Goal: Information Seeking & Learning: Check status

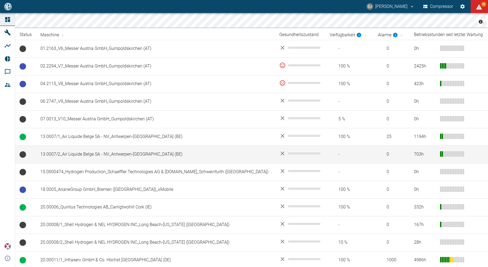
scroll to position [99, 0]
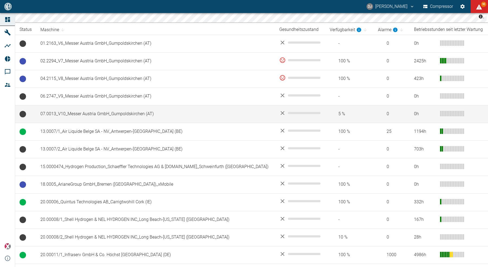
click at [84, 112] on td "07.0013_V10_Messer Austria GmbH_Gumpoldskirchen (AT)" at bounding box center [155, 114] width 239 height 18
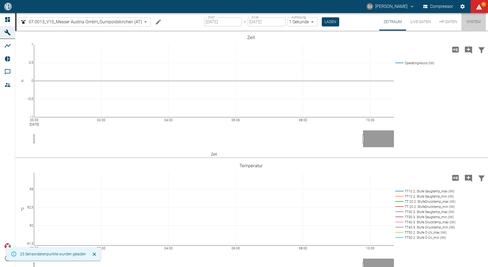
click at [479, 20] on button "System" at bounding box center [473, 22] width 24 height 18
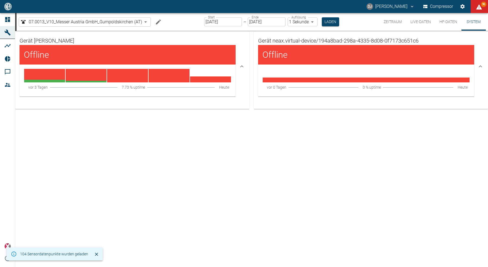
click at [413, 25] on button "Live-Daten" at bounding box center [420, 22] width 29 height 18
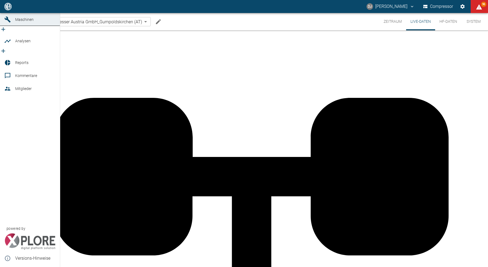
click at [7, 10] on icon at bounding box center [7, 6] width 7 height 7
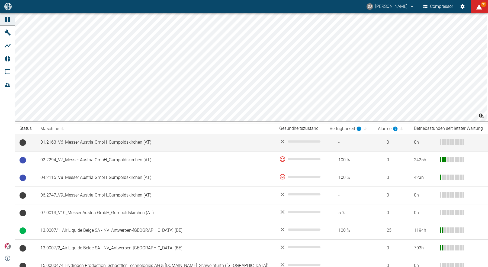
click at [106, 148] on td "01.2163_V6_Messer Austria GmbH_Gumpoldskirchen (AT)" at bounding box center [155, 143] width 239 height 18
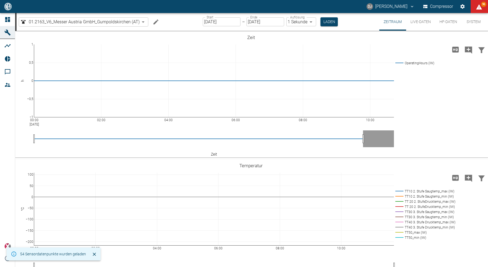
click at [425, 22] on button "Live-Daten" at bounding box center [420, 22] width 29 height 18
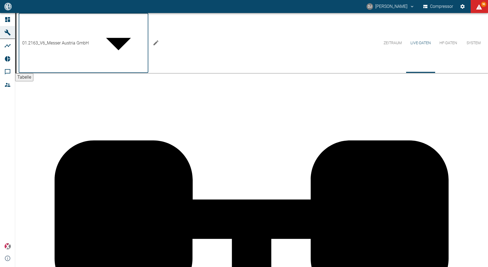
click at [76, 20] on body "DJ David Jasper Compressor 96 Dashboard Maschinen Analysen Reports Kommentare M…" at bounding box center [244, 133] width 488 height 267
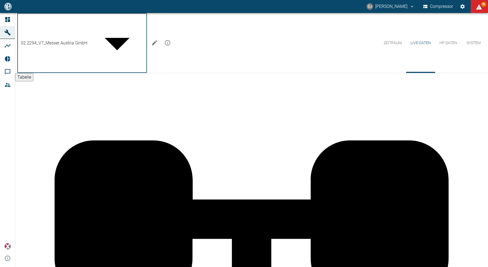
click at [96, 22] on body "DJ David Jasper Compressor 96 Dashboard Maschinen Analysen Reports Kommentare M…" at bounding box center [244, 133] width 488 height 267
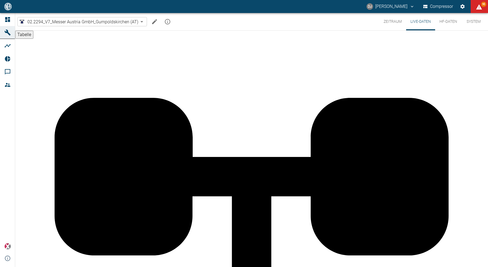
click at [63, 21] on body "DJ David Jasper Compressor 95 Dashboard Maschinen Analysen Reports Kommentare M…" at bounding box center [244, 133] width 488 height 267
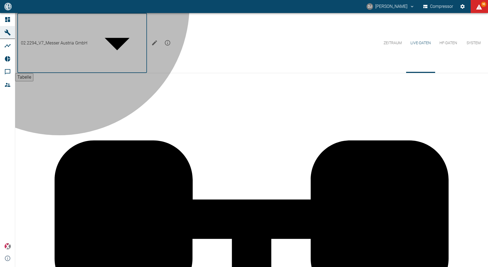
type input "62df7942-7815-4ccf-a722-4ba74b721732"
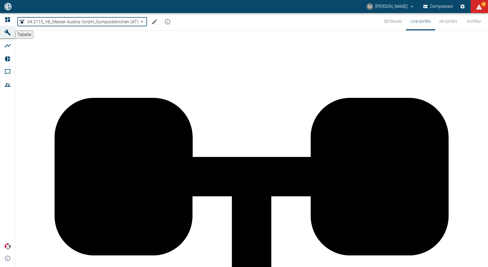
click at [80, 23] on body "DJ David Jasper Compressor 95 Dashboard Maschinen Analysen Reports Kommentare M…" at bounding box center [244, 133] width 488 height 267
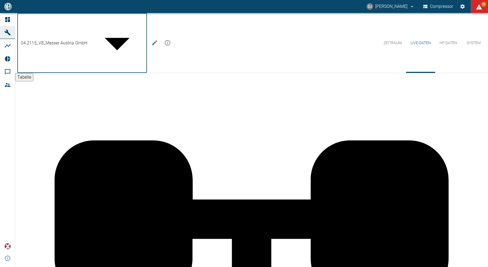
click at [246, 267] on div at bounding box center [244, 271] width 488 height 0
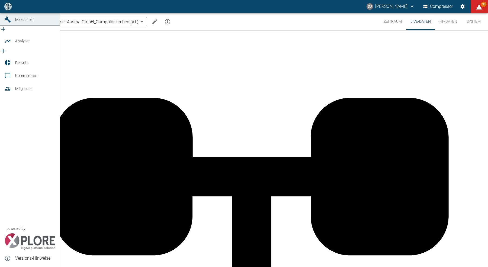
click at [14, 13] on link "Dashboard" at bounding box center [30, 6] width 60 height 13
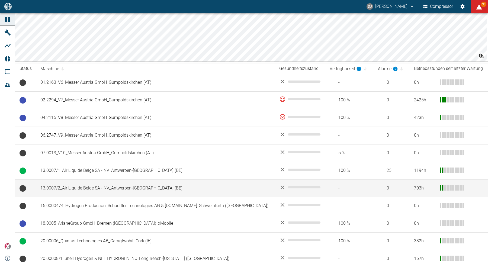
scroll to position [83, 0]
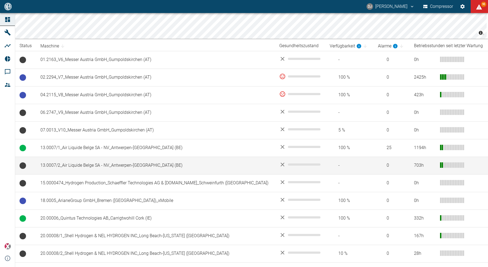
click at [91, 161] on td "13.0007/2_Air Liquide Belge SA - NV_Antwerpen-[GEOGRAPHIC_DATA] (BE)" at bounding box center [155, 166] width 239 height 18
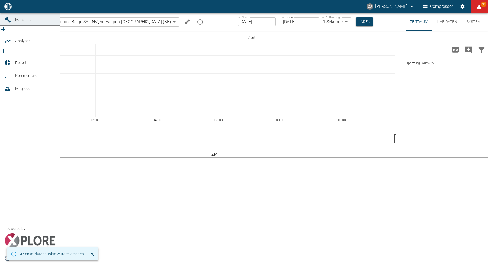
click at [5, 10] on icon at bounding box center [7, 6] width 7 height 7
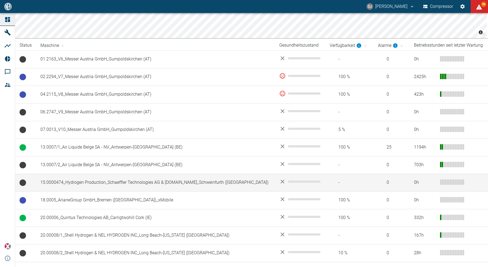
scroll to position [87, 0]
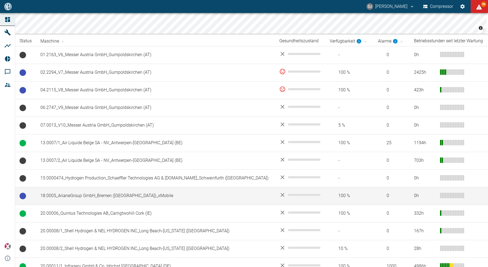
click at [73, 197] on td "18.0005_ArianeGroup GmbH_Bremen ([GEOGRAPHIC_DATA])_xMobile" at bounding box center [155, 196] width 239 height 18
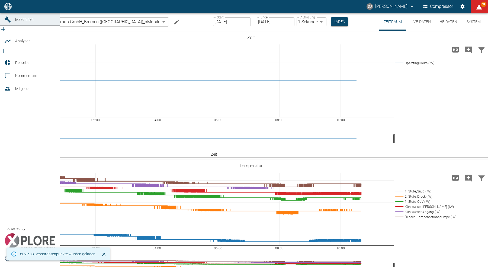
click at [6, 9] on icon at bounding box center [7, 6] width 5 height 5
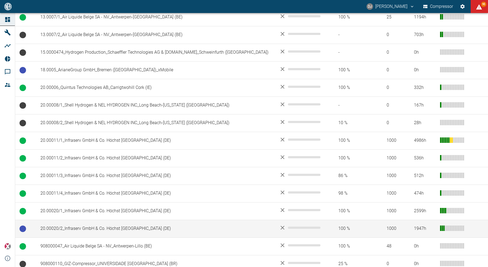
scroll to position [245, 0]
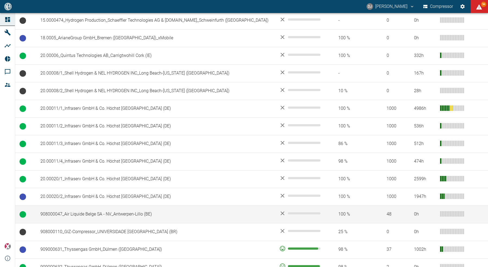
click at [81, 214] on td "908000047_Air Liquide Belge SA - NV_Antwerpen-Lillo (BE)" at bounding box center [155, 214] width 239 height 18
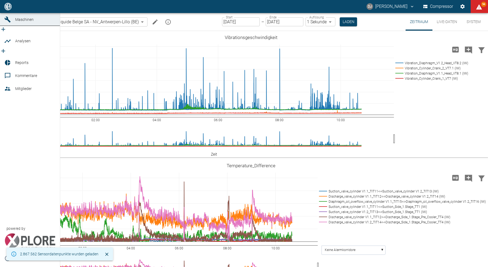
click at [7, 10] on icon at bounding box center [7, 6] width 7 height 7
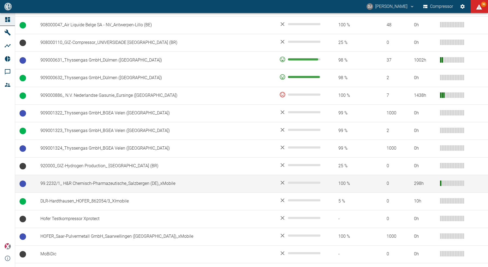
scroll to position [433, 0]
click at [96, 182] on td "99.2232/1_ H&R Chemisch-Pharmazeutische_Salzbergen (DE)_xMobile" at bounding box center [155, 185] width 239 height 18
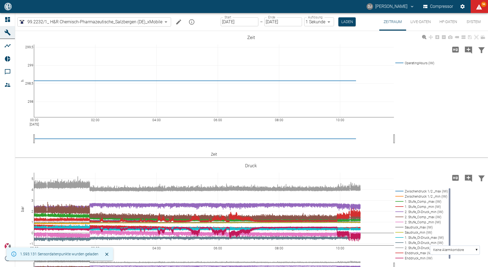
scroll to position [20, 0]
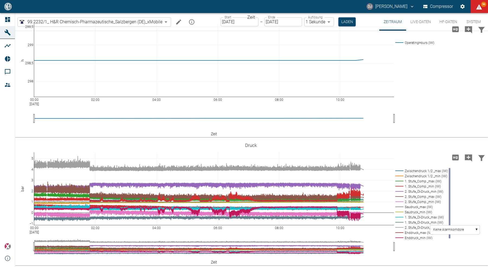
click at [449, 22] on button "HF-Daten" at bounding box center [448, 22] width 26 height 18
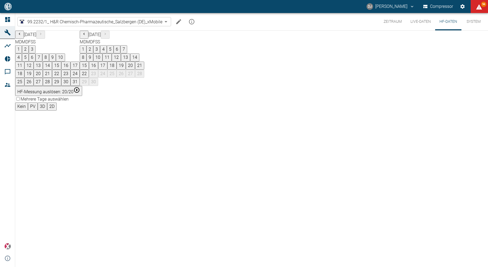
click at [89, 70] on button "15" at bounding box center [84, 65] width 9 height 8
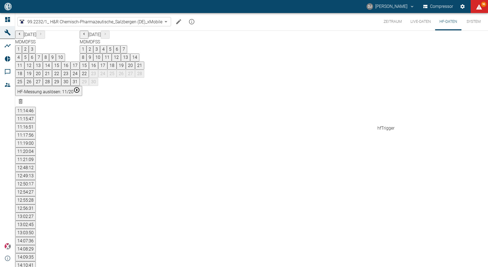
scroll to position [40, 0]
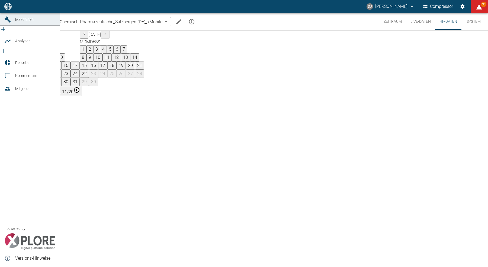
click at [4, 13] on link "Dashboard" at bounding box center [30, 6] width 60 height 13
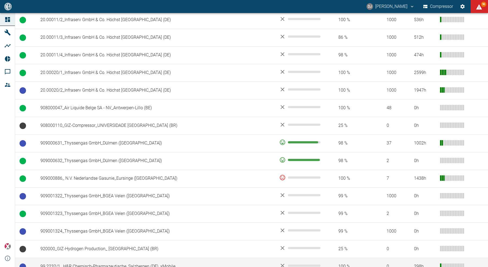
scroll to position [462, 0]
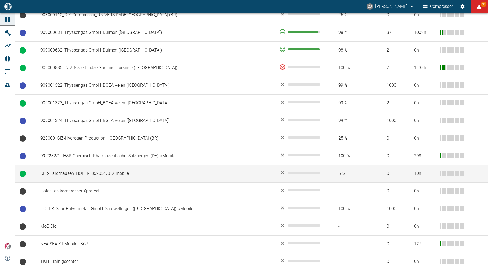
click at [82, 170] on td "DLR-Hardthausen_HOFER_862054/3_XImobile" at bounding box center [155, 174] width 239 height 18
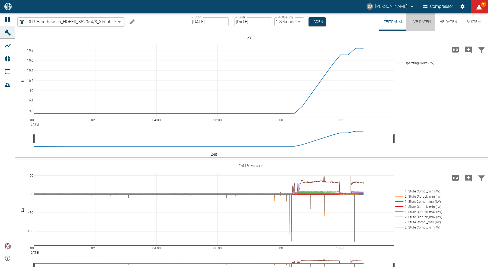
click at [420, 22] on button "Live-Daten" at bounding box center [420, 22] width 29 height 18
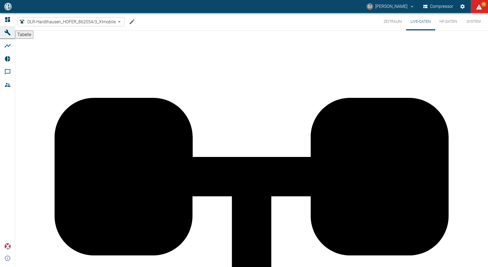
click at [447, 21] on button "HF-Daten" at bounding box center [448, 21] width 26 height 17
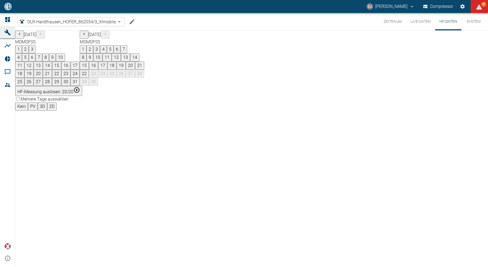
click at [126, 70] on button "19" at bounding box center [120, 65] width 9 height 8
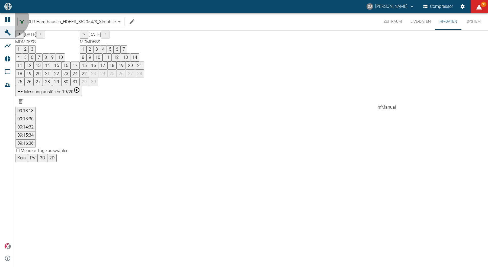
click at [36, 123] on button "09:14:32" at bounding box center [25, 127] width 21 height 8
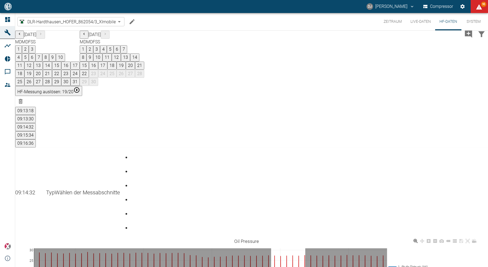
drag, startPoint x: 275, startPoint y: 199, endPoint x: 317, endPoint y: 192, distance: 42.6
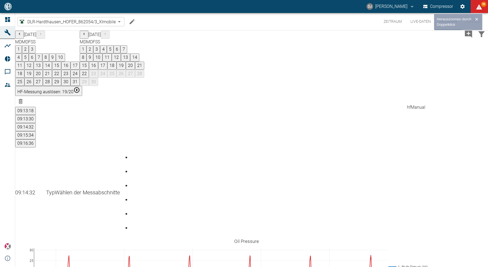
click at [36, 131] on button "09:15:34" at bounding box center [25, 135] width 21 height 8
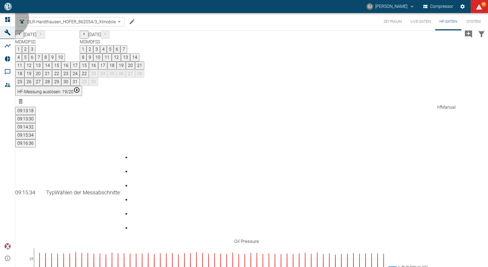
click at [36, 139] on button "09:16:36" at bounding box center [25, 143] width 21 height 8
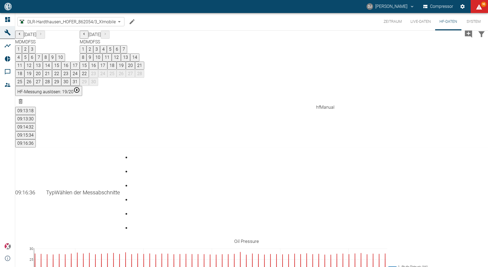
click at [36, 107] on button "09:13:18" at bounding box center [25, 111] width 21 height 8
click at [389, 21] on button "Zeitraum" at bounding box center [392, 21] width 27 height 17
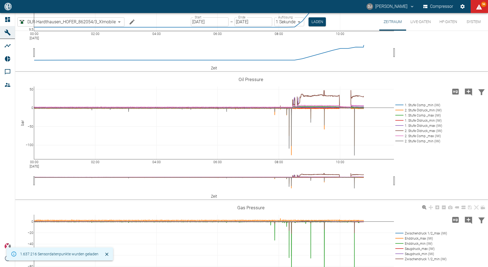
scroll to position [54, 0]
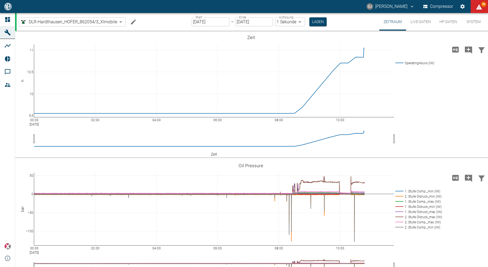
scroll to position [54, 0]
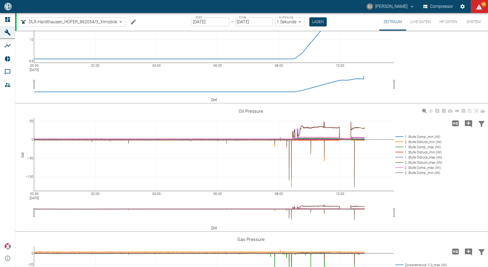
click at [436, 124] on div "00:00 Sep 22, 2025 02:00 04:00 06:00 08:00 10:00 −100 −50 0 50 1. Stufe Comp._m…" at bounding box center [250, 168] width 471 height 122
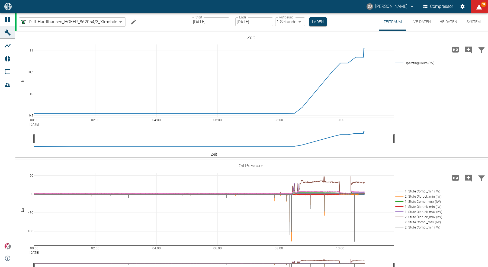
click at [196, 24] on input "[DATE]" at bounding box center [211, 21] width 38 height 9
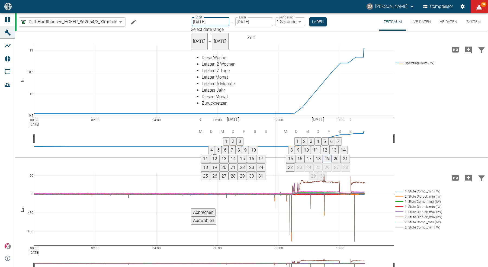
click at [331, 155] on button "19" at bounding box center [327, 159] width 9 height 8
type input "19.09.2025"
click at [216, 216] on button "Auswählen" at bounding box center [203, 220] width 25 height 8
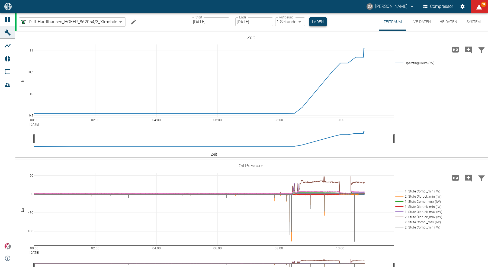
click at [317, 20] on button "Laden" at bounding box center [317, 21] width 17 height 9
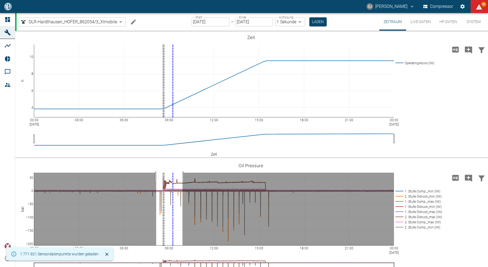
drag, startPoint x: 156, startPoint y: 177, endPoint x: 182, endPoint y: 176, distance: 26.3
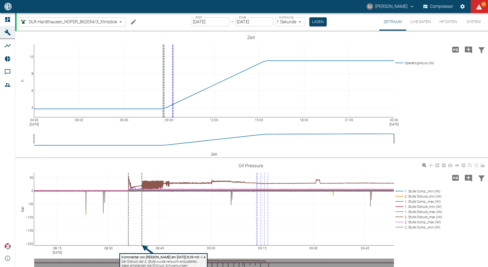
scroll to position [65, 0]
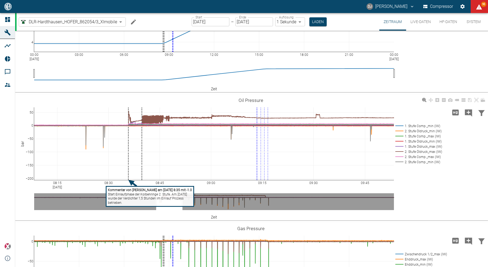
click at [124, 197] on tspan "wurde der Verdichter 1,5 Stunden im Einlauf Prozess" at bounding box center [146, 198] width 76 height 4
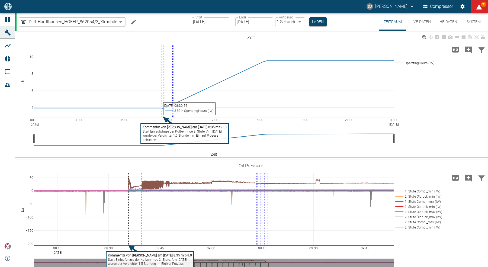
scroll to position [0, 0]
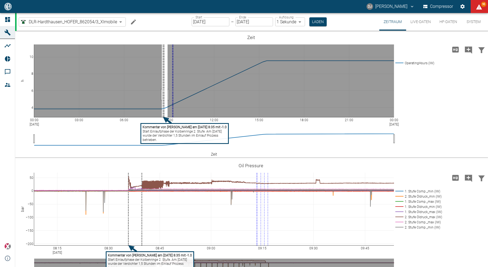
drag, startPoint x: 162, startPoint y: 95, endPoint x: 167, endPoint y: 94, distance: 5.7
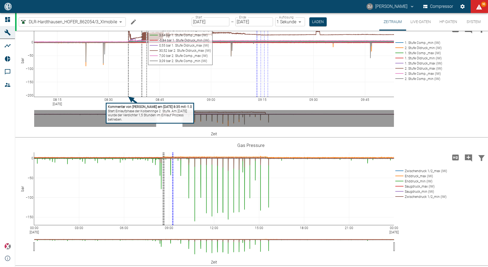
scroll to position [12, 0]
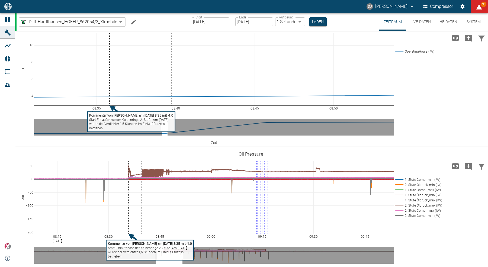
click at [158, 249] on tspan "Start Einlaufphase der Kolbenringe 2. Stufe. Am 18.09.2025" at bounding box center [147, 248] width 79 height 4
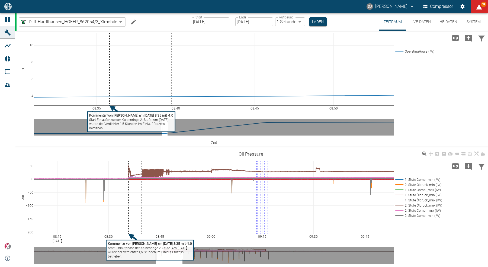
click at [142, 250] on tspan "wurde der Verdichter 1,5 Stunden im Einlauf Prozess" at bounding box center [146, 252] width 76 height 4
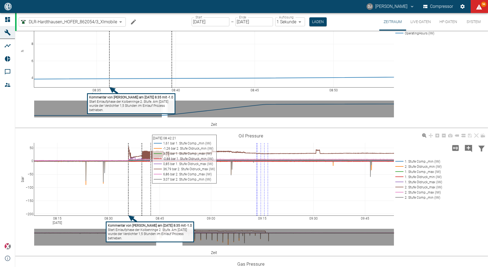
scroll to position [86, 0]
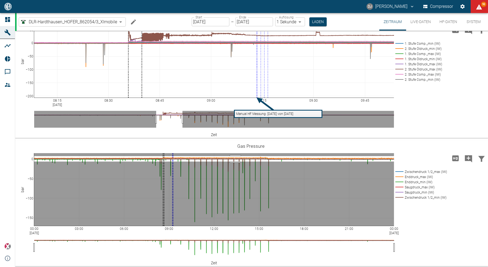
drag, startPoint x: 235, startPoint y: 161, endPoint x: 237, endPoint y: 155, distance: 5.8
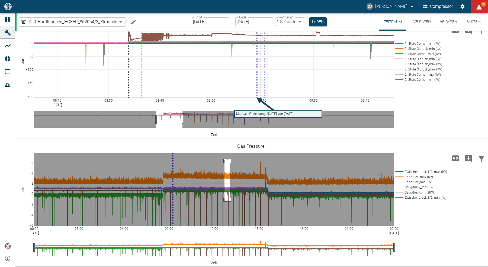
drag, startPoint x: 224, startPoint y: 200, endPoint x: 230, endPoint y: 160, distance: 40.7
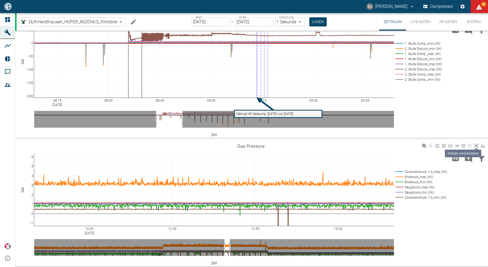
click at [476, 147] on icon at bounding box center [476, 146] width 4 height 4
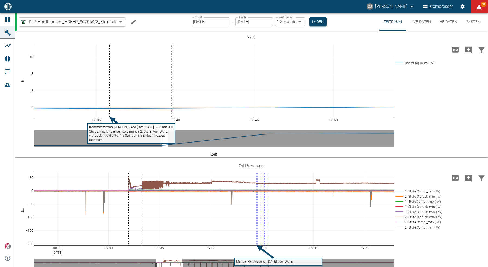
scroll to position [44, 0]
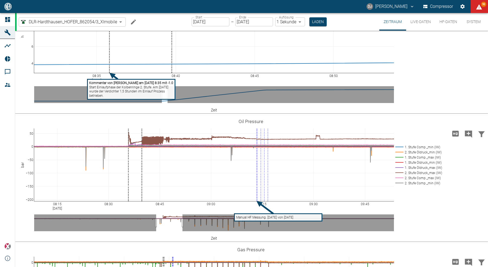
click at [270, 217] on text "Manual HF Messung: 2025-09-19 von 09-13-18" at bounding box center [264, 217] width 57 height 4
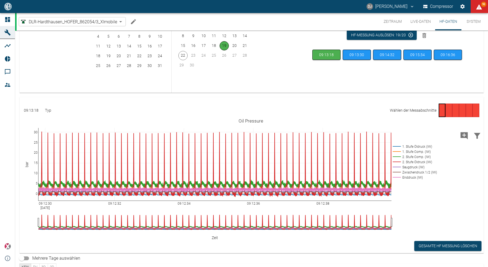
scroll to position [30, 0]
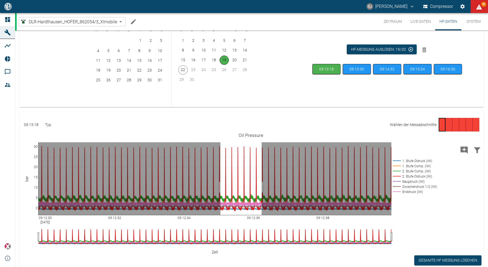
drag, startPoint x: 220, startPoint y: 187, endPoint x: 261, endPoint y: 185, distance: 41.2
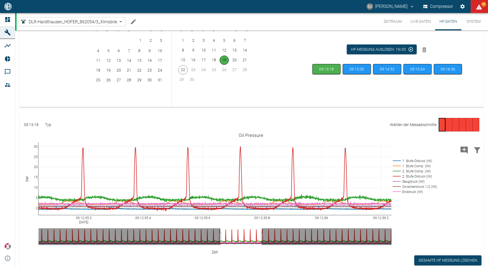
click at [391, 21] on button "Zeitraum" at bounding box center [392, 21] width 27 height 17
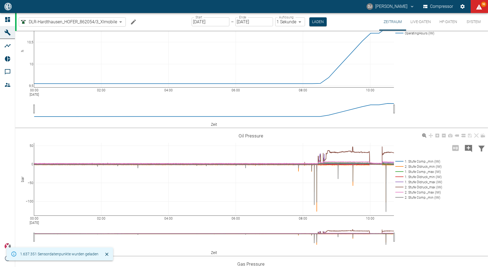
scroll to position [30, 0]
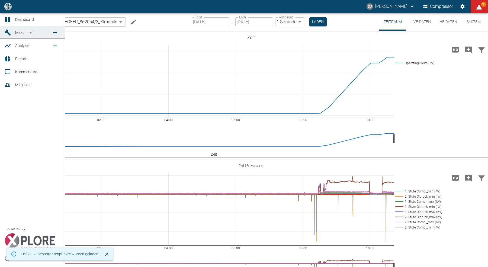
click at [10, 19] on icon at bounding box center [7, 19] width 7 height 7
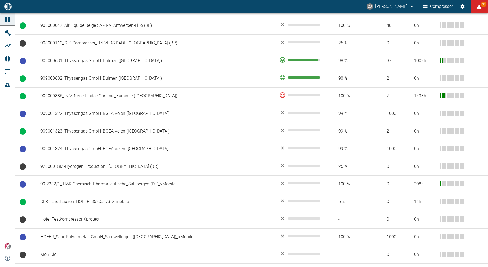
scroll to position [462, 0]
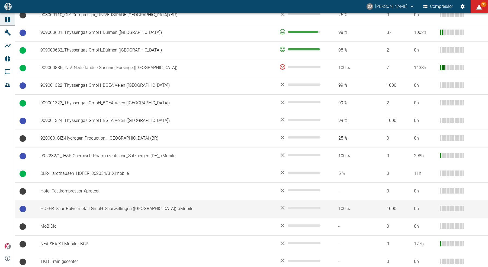
click at [77, 205] on td "HOFER_Saar-Pulvermetall GmbH_Saarwellingen ([GEOGRAPHIC_DATA])_xMobile" at bounding box center [155, 209] width 239 height 18
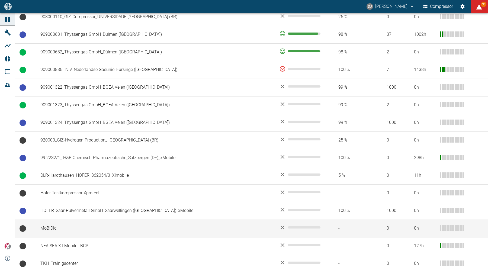
scroll to position [462, 0]
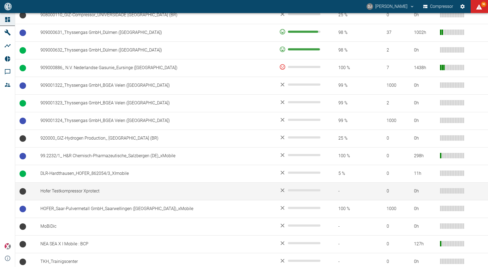
click at [73, 188] on td "Hofer Testkompressor Xprotect" at bounding box center [155, 191] width 239 height 18
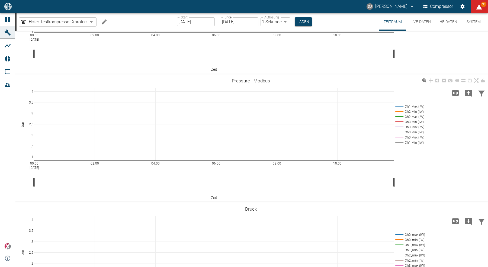
scroll to position [88, 0]
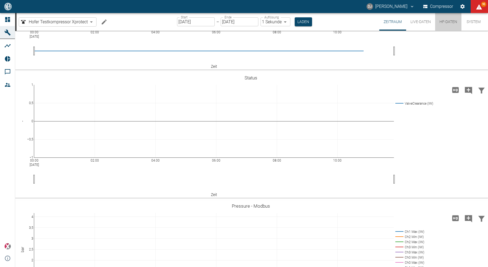
click at [440, 21] on button "HF-Daten" at bounding box center [448, 22] width 26 height 18
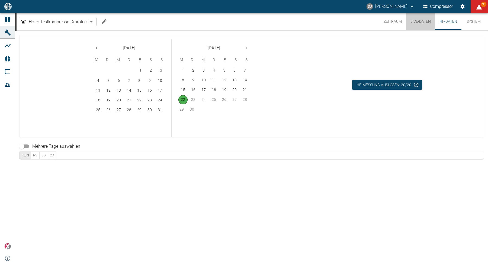
click at [419, 19] on button "Live-Daten" at bounding box center [420, 21] width 29 height 17
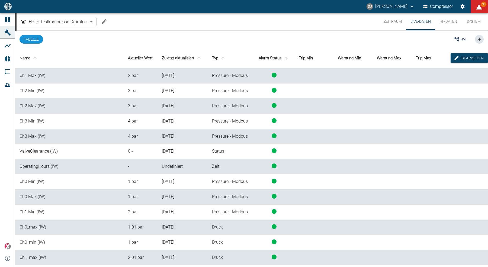
click at [387, 21] on button "Zeitraum" at bounding box center [392, 21] width 27 height 17
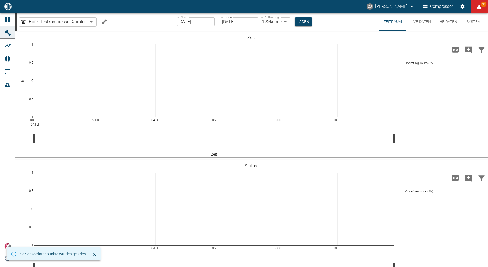
click at [467, 20] on button "System" at bounding box center [473, 22] width 24 height 18
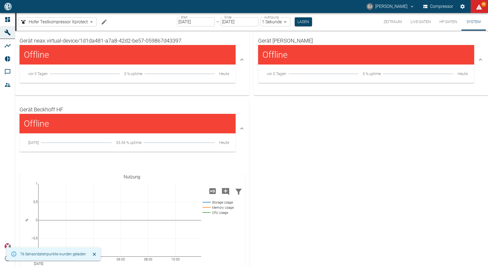
click at [391, 20] on button "Zeitraum" at bounding box center [392, 22] width 27 height 18
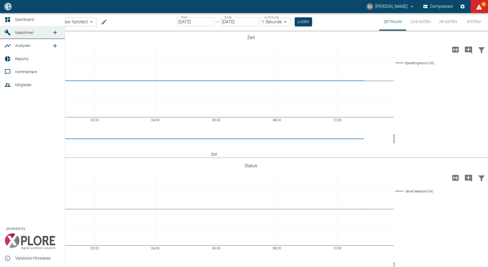
click at [15, 20] on span "Dashboard" at bounding box center [24, 19] width 19 height 4
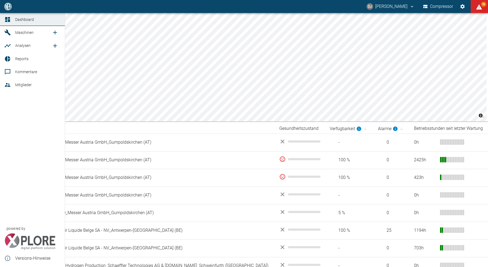
click at [12, 57] on div at bounding box center [8, 59] width 8 height 7
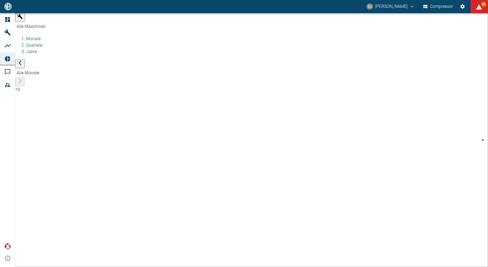
click at [65, 20] on body "DJ [PERSON_NAME] Compressor 95 Dashboard Maschinen Analysen Reports Kommentare …" at bounding box center [244, 133] width 488 height 267
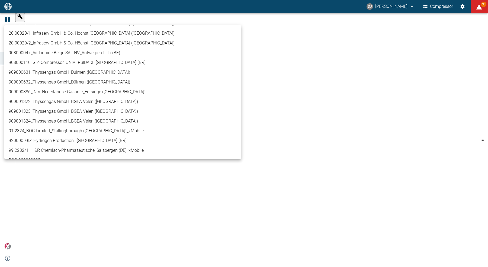
scroll to position [241, 0]
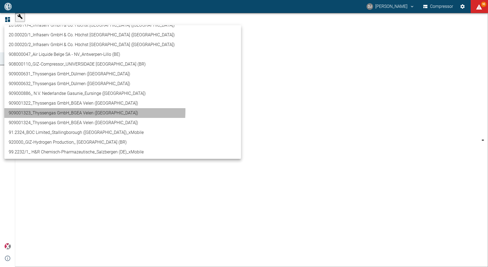
click at [54, 110] on li "909001323_Thyssengas GmbH_BGEA Velen ([GEOGRAPHIC_DATA])" at bounding box center [122, 113] width 236 height 10
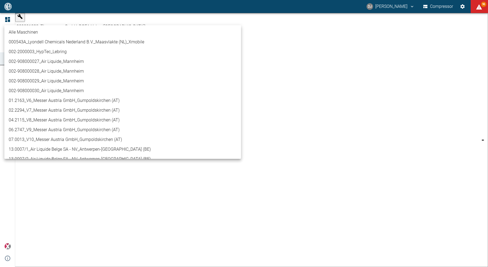
click at [63, 21] on body "DJ [PERSON_NAME] Compressor 96 Dashboard Maschinen Analysen Reports Kommentare …" at bounding box center [244, 133] width 488 height 267
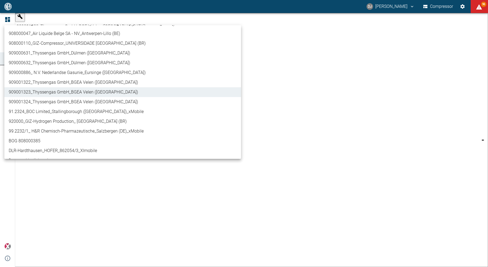
click at [66, 83] on li "909001322_Thyssengas GmbH_BGEA Velen ([GEOGRAPHIC_DATA])" at bounding box center [122, 82] width 236 height 10
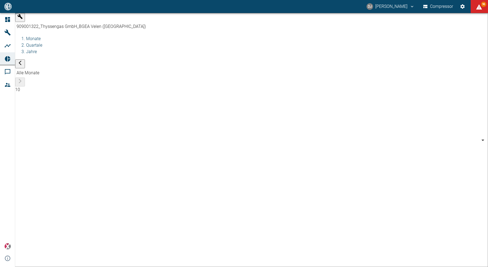
click at [56, 20] on body "DJ [PERSON_NAME] Compressor 96 Dashboard Maschinen Analysen Reports Kommentare …" at bounding box center [244, 133] width 488 height 267
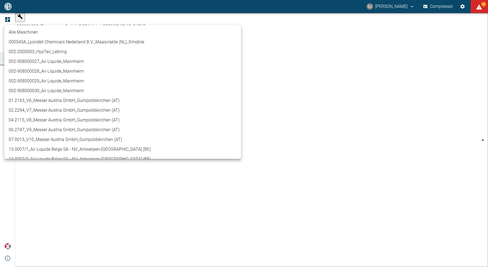
scroll to position [252, 0]
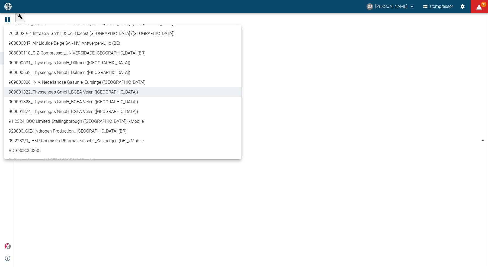
click at [54, 111] on li "909001324_Thyssengas GmbH_BGEA Velen ([GEOGRAPHIC_DATA])" at bounding box center [122, 112] width 236 height 10
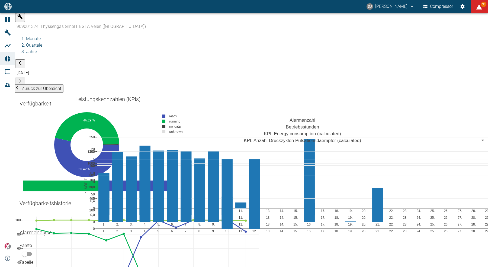
click at [75, 194] on div "Verfügbarkeitshistorie 4 5 6 7 8 9 10 11 12 13 14 15 16 0 20 40 60 80 100" at bounding box center [45, 206] width 60 height 24
click at [20, 19] on icon "button" at bounding box center [19, 16] width 5 height 5
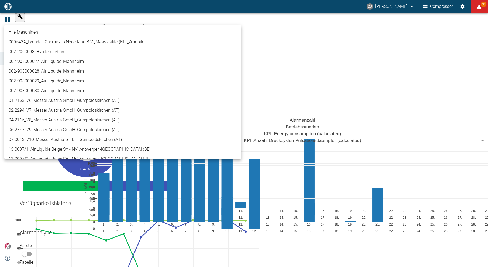
scroll to position [272, 0]
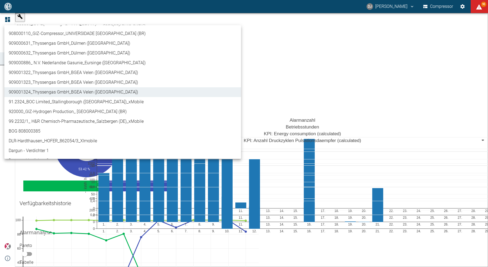
click at [74, 83] on li "909001323_Thyssengas GmbH_BGEA Velen ([GEOGRAPHIC_DATA])" at bounding box center [122, 82] width 236 height 10
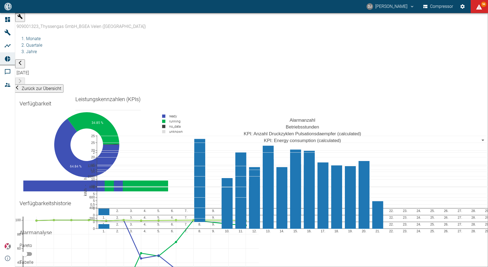
click at [22, 19] on icon "button" at bounding box center [19, 16] width 5 height 5
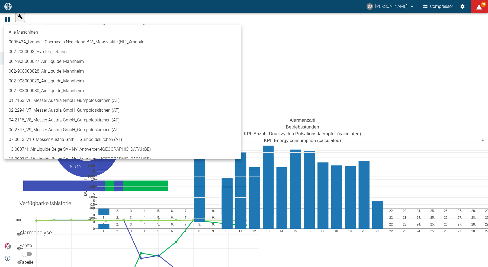
scroll to position [262, 0]
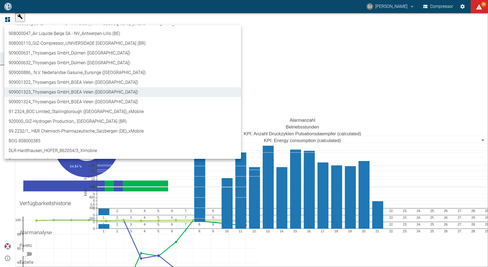
click at [52, 83] on li "909001322_Thyssengas GmbH_BGEA Velen ([GEOGRAPHIC_DATA])" at bounding box center [122, 82] width 236 height 10
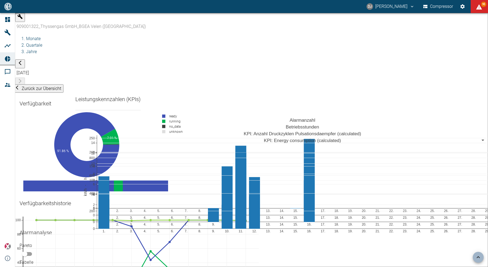
scroll to position [1552, 0]
drag, startPoint x: 136, startPoint y: 180, endPoint x: 168, endPoint y: 178, distance: 32.3
click at [21, 19] on icon "button" at bounding box center [19, 16] width 5 height 5
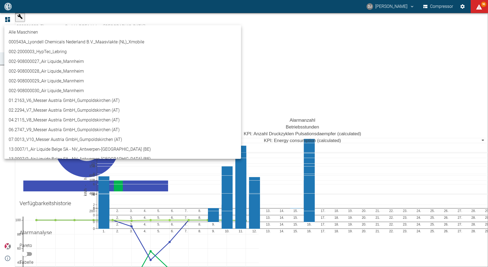
scroll to position [252, 0]
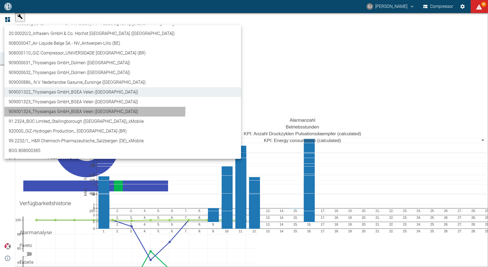
click at [43, 108] on li "909001324_Thyssengas GmbH_BGEA Velen ([GEOGRAPHIC_DATA])" at bounding box center [122, 112] width 236 height 10
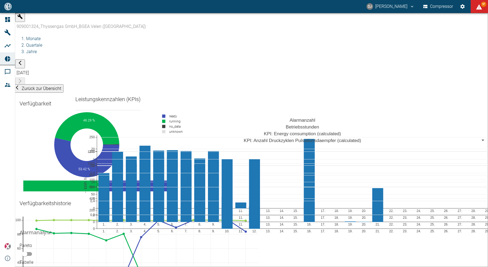
click at [22, 19] on icon "button" at bounding box center [20, 16] width 5 height 5
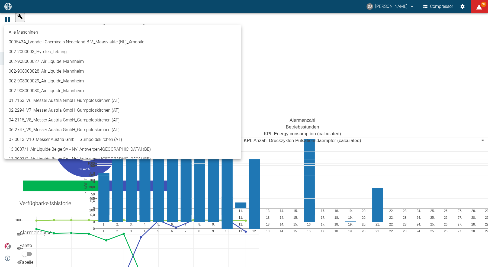
scroll to position [272, 0]
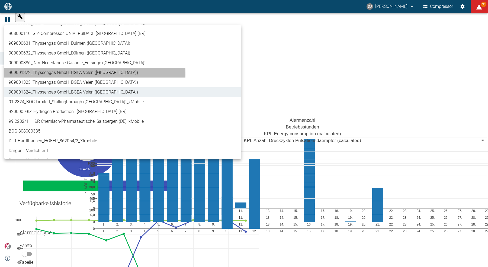
click at [58, 74] on li "909001322_Thyssengas GmbH_BGEA Velen ([GEOGRAPHIC_DATA])" at bounding box center [122, 73] width 236 height 10
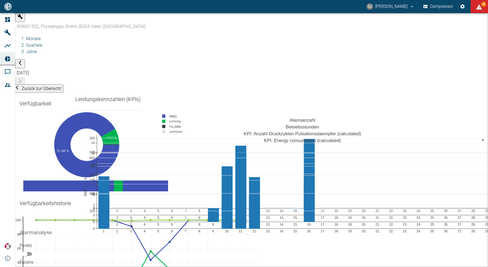
click at [75, 194] on div "Verfügbarkeitshistorie 5 6 7 8 9 10 11 12 13 14 15 16 0 20 40 60 80 100" at bounding box center [45, 206] width 60 height 24
click at [24, 19] on button "button" at bounding box center [20, 17] width 10 height 9
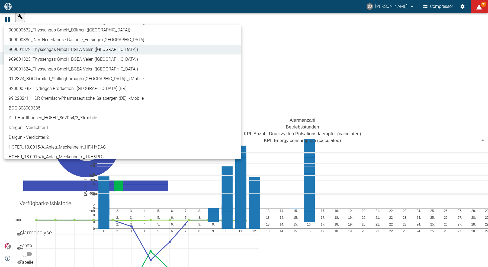
scroll to position [279, 0]
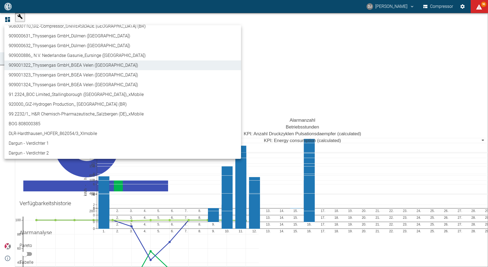
click at [78, 54] on li "909000886_ N.V. Nederlandse Gasunie_Eursinge ([GEOGRAPHIC_DATA])" at bounding box center [122, 56] width 236 height 10
type input "9dc86e29-8c64-47c4-93ee-7b83c896b7ee"
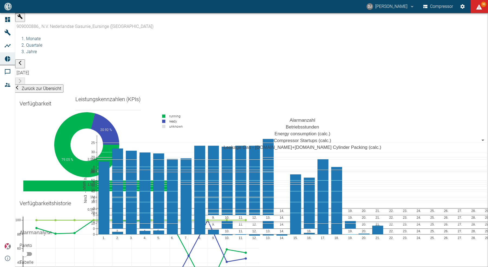
click at [75, 194] on div "Verfügbarkeitshistorie 5 6 7 8 9 10 11 12 13 14 15 16 0 20 40 60 80 100" at bounding box center [45, 206] width 60 height 24
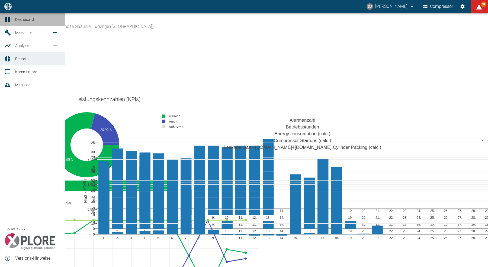
click at [7, 19] on icon at bounding box center [7, 19] width 5 height 5
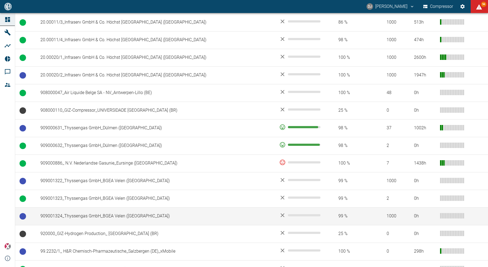
scroll to position [382, 0]
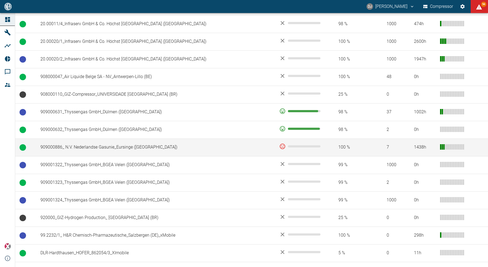
click at [128, 144] on td "909000886_ N.V. Nederlandse Gasunie_Eursinge ([GEOGRAPHIC_DATA])" at bounding box center [155, 147] width 239 height 18
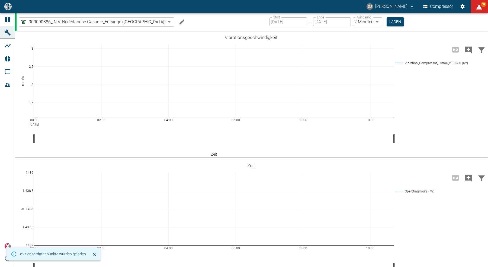
click at [179, 24] on icon "Machine bearbeiten" at bounding box center [182, 22] width 7 height 7
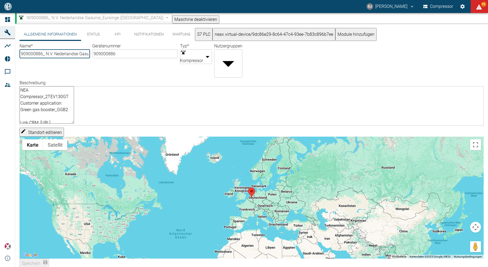
click at [116, 37] on button "KPI" at bounding box center [117, 34] width 24 height 13
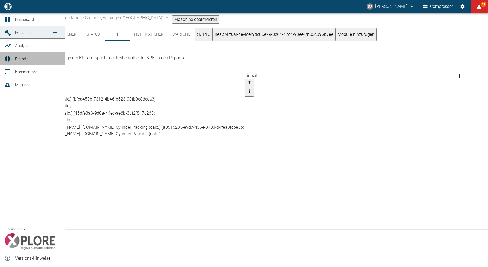
click at [21, 59] on span "Reports" at bounding box center [21, 59] width 13 height 4
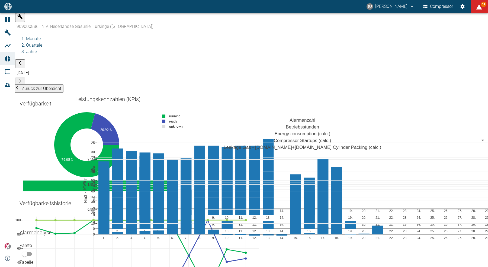
click at [75, 194] on div "Verfügbarkeitshistorie 5 6 7 8 9 10 11 12 13 14 15 16 0 20 40 60 80 100" at bounding box center [45, 206] width 60 height 24
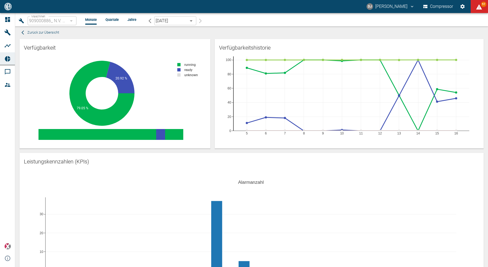
click at [36, 33] on span "Zurück zur Übersicht" at bounding box center [43, 33] width 32 height 6
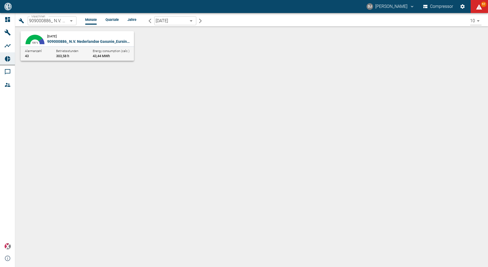
click at [84, 101] on div "Maschinen 909000886_ N.V. Nederlandse Gasunie_Eursinge (NL) 9dc86e29-8c64-47c4-…" at bounding box center [251, 140] width 472 height 254
click at [13, 18] on link "Dashboard" at bounding box center [7, 19] width 15 height 13
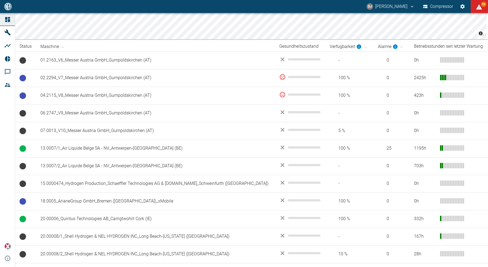
scroll to position [82, 0]
